Goal: Task Accomplishment & Management: Use online tool/utility

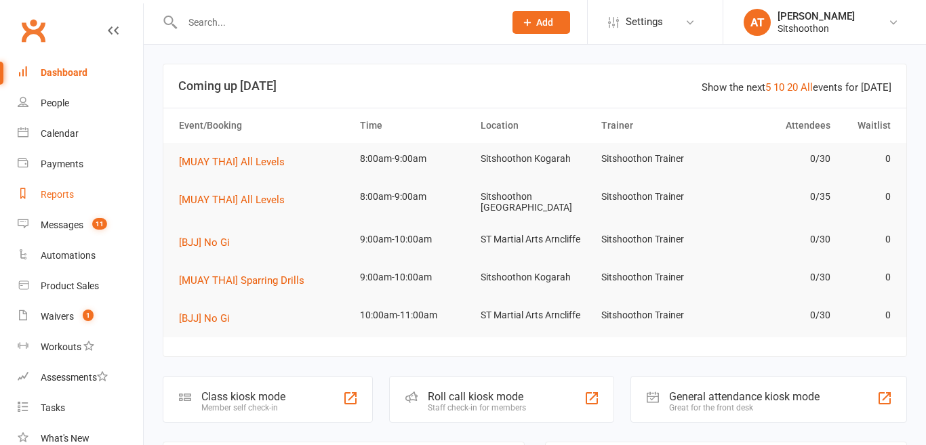
scroll to position [174, 0]
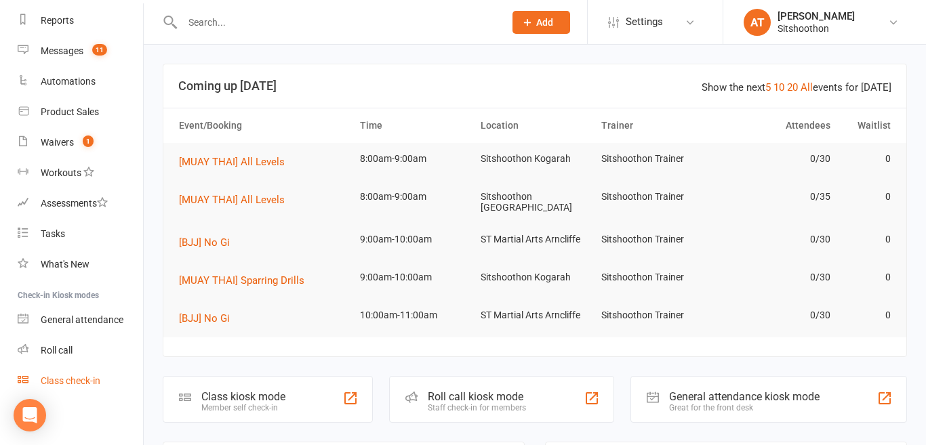
click at [73, 384] on div "Class check-in" at bounding box center [71, 380] width 60 height 11
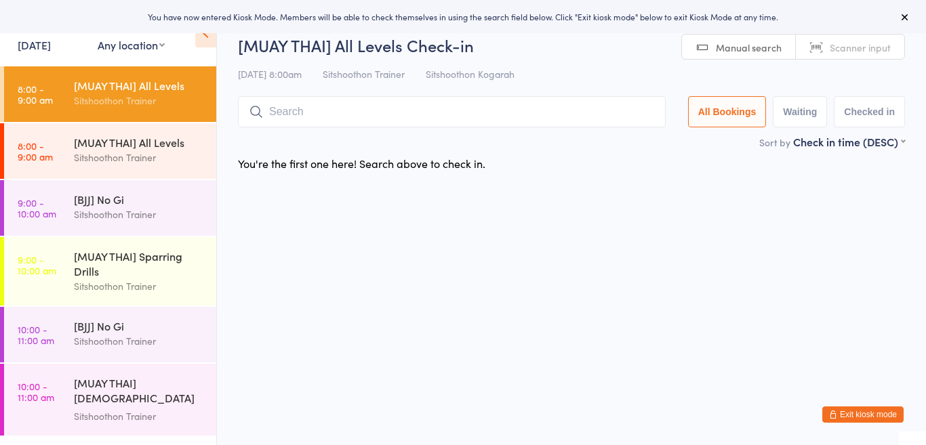
click at [137, 48] on select "Any location ST Martial Arts Arncliffe Sitshoothon Albion Park Sitshoothon Koga…" at bounding box center [131, 44] width 67 height 15
select select "1"
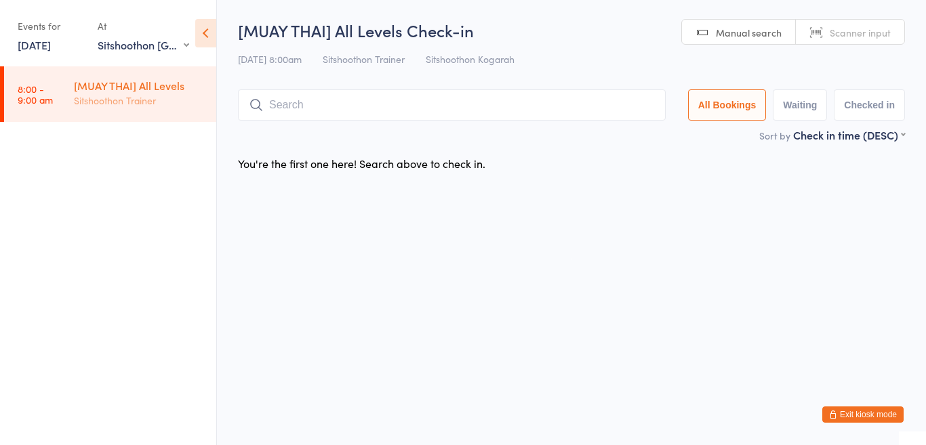
click at [131, 78] on div "[MUAY THAI] All Levels" at bounding box center [139, 85] width 131 height 15
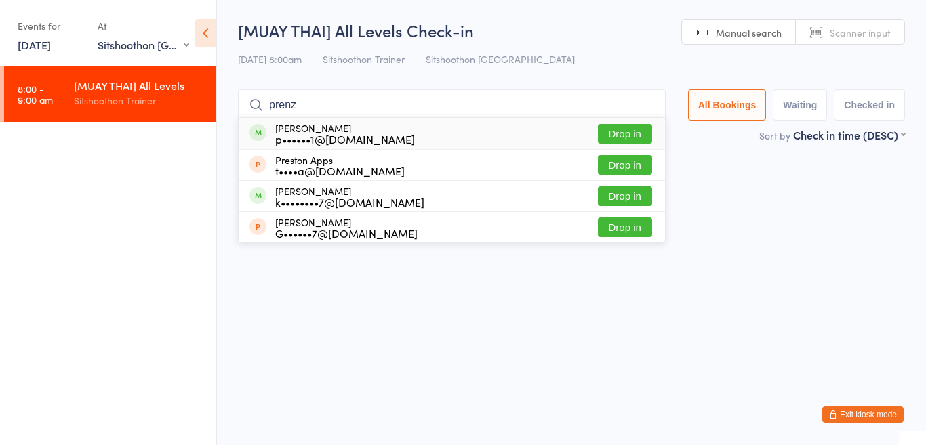
type input "prenz"
click at [618, 139] on button "Drop in" at bounding box center [625, 134] width 54 height 20
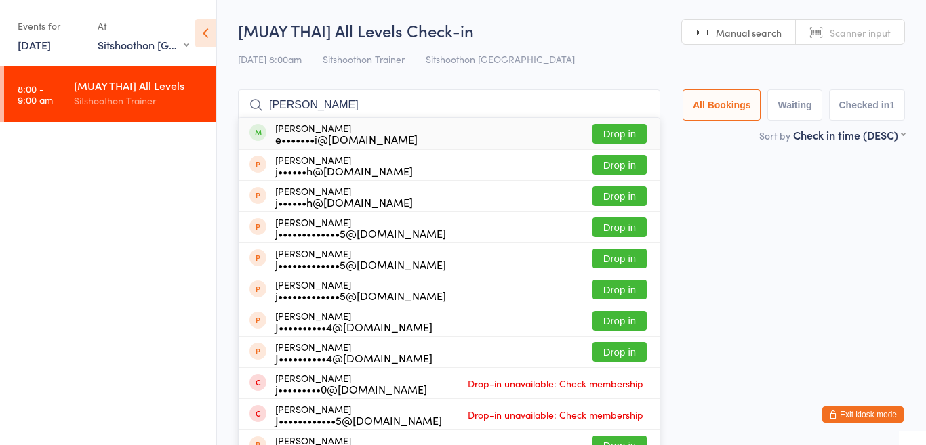
type input "jai n"
click at [619, 129] on button "Drop in" at bounding box center [619, 134] width 54 height 20
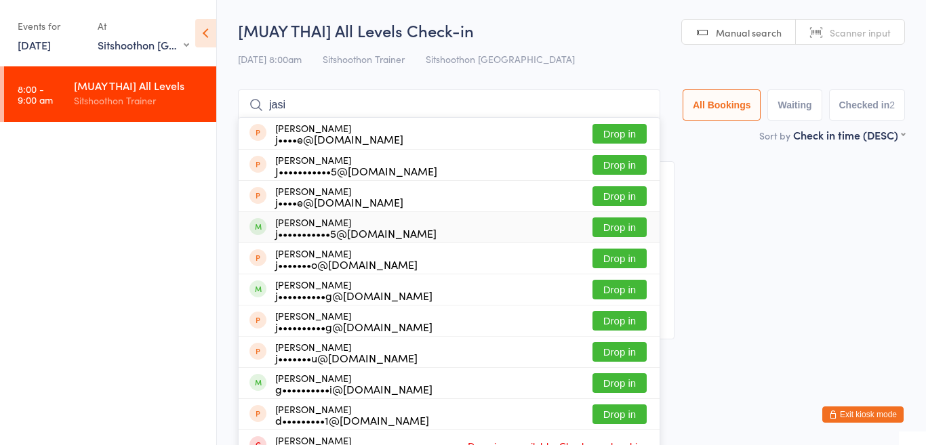
type input "jasi"
click at [613, 222] on button "Drop in" at bounding box center [619, 228] width 54 height 20
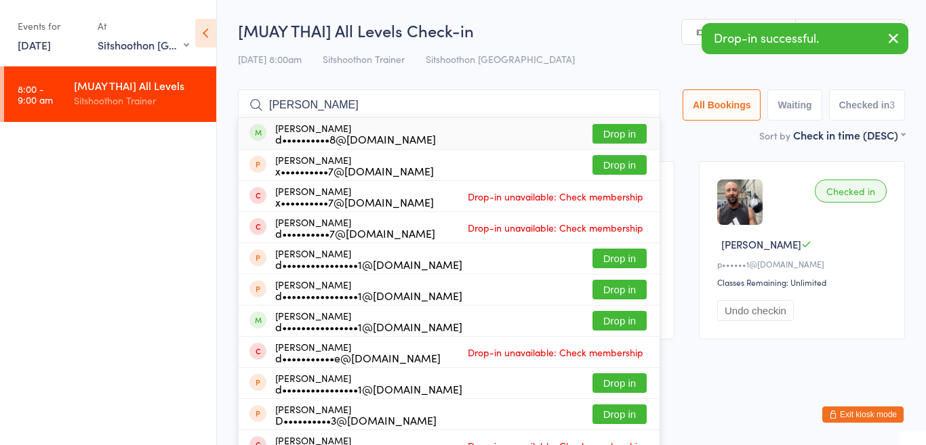
type input "dylan crow"
click at [319, 129] on div "Dylan Crowley d••••••••••8@gmail.com" at bounding box center [355, 134] width 161 height 22
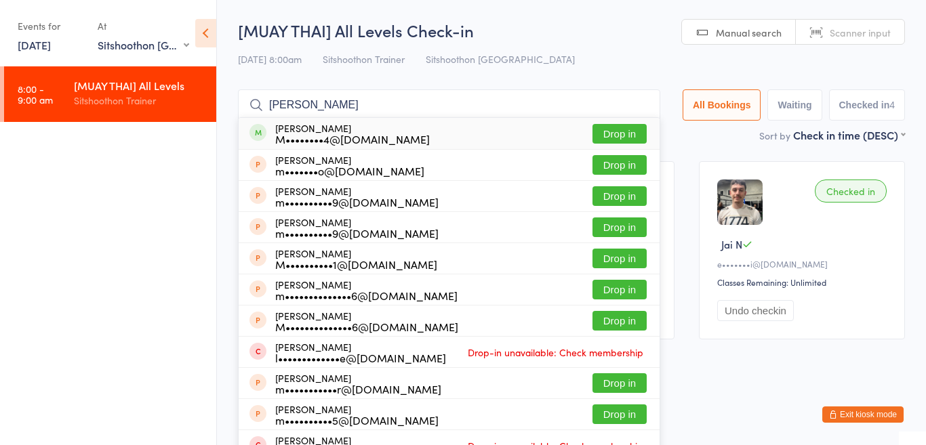
type input "matthew roe"
click at [608, 138] on button "Drop in" at bounding box center [619, 134] width 54 height 20
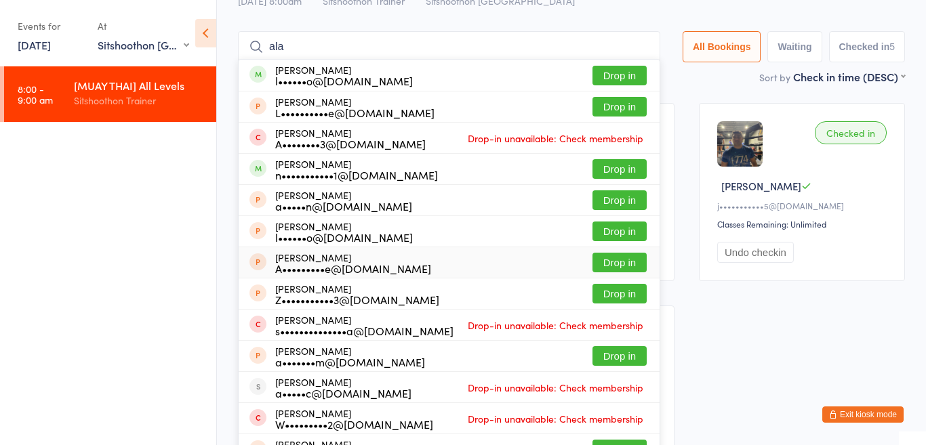
scroll to position [59, 0]
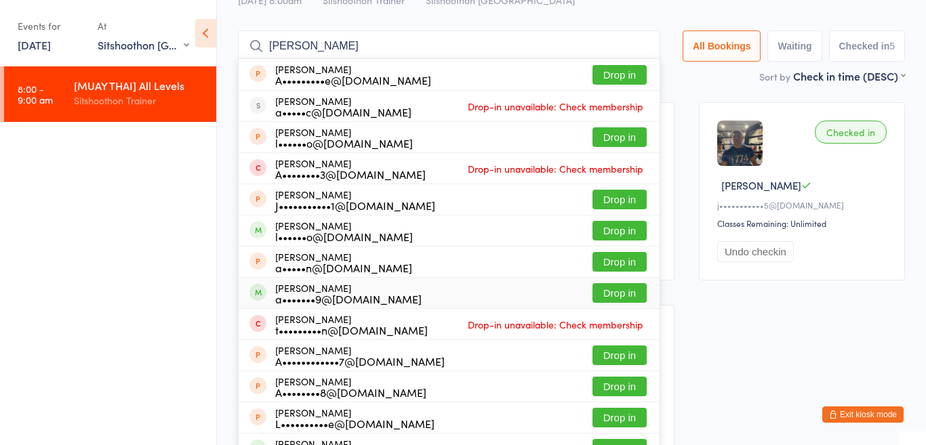
type input "alan"
click at [617, 291] on button "Drop in" at bounding box center [619, 293] width 54 height 20
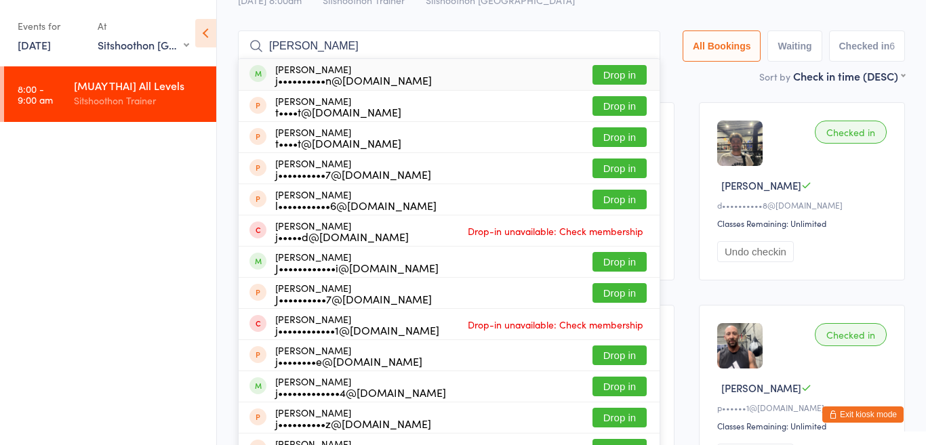
type input "joel pea"
click at [615, 75] on button "Drop in" at bounding box center [619, 75] width 54 height 20
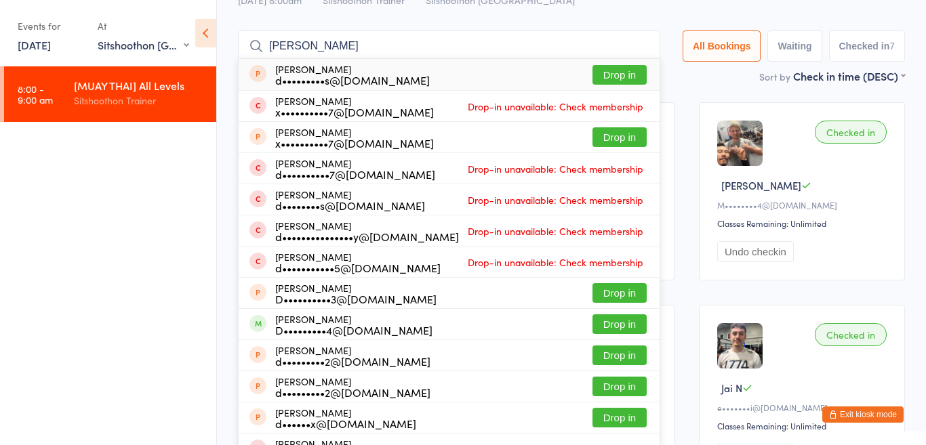
type input "dylan b"
click at [613, 72] on button "Drop in" at bounding box center [619, 75] width 54 height 20
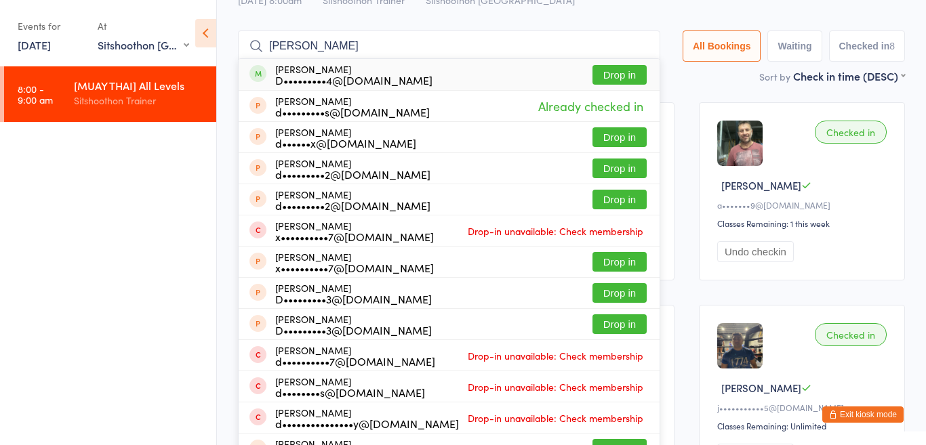
type input "dylan ball"
click at [609, 74] on button "Drop in" at bounding box center [619, 75] width 54 height 20
